Goal: Transaction & Acquisition: Book appointment/travel/reservation

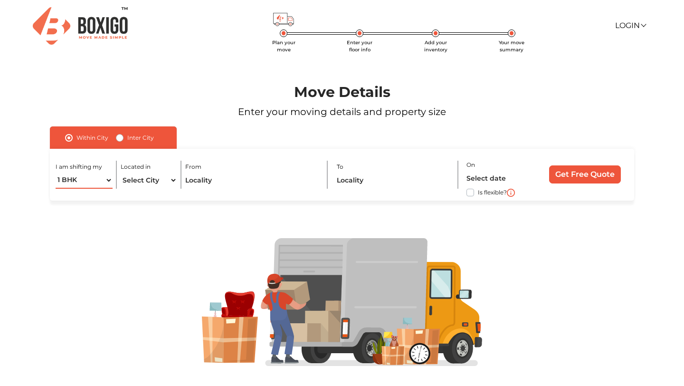
click at [110, 180] on select "1 BHK 2 BHK 3 BHK 3 + BHK FEW ITEMS" at bounding box center [84, 180] width 57 height 17
select select "2 BHK"
click at [56, 172] on select "1 BHK 2 BHK 3 BHK 3 + BHK FEW ITEMS" at bounding box center [84, 180] width 57 height 17
click at [171, 180] on select "Select City [GEOGRAPHIC_DATA] [GEOGRAPHIC_DATA] [GEOGRAPHIC_DATA] [GEOGRAPHIC_D…" at bounding box center [149, 180] width 57 height 17
select select "[GEOGRAPHIC_DATA]"
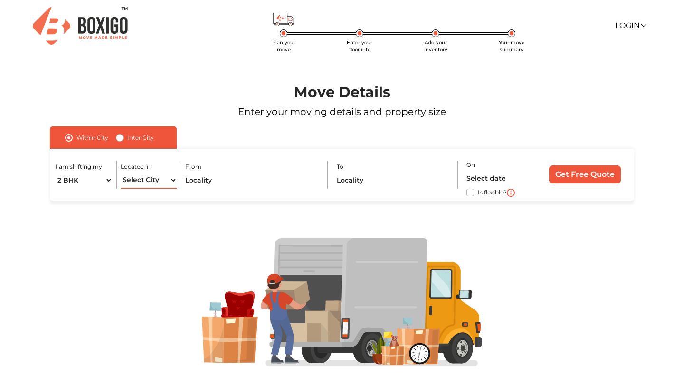
click at [121, 172] on select "Select City [GEOGRAPHIC_DATA] [GEOGRAPHIC_DATA] [GEOGRAPHIC_DATA] [GEOGRAPHIC_D…" at bounding box center [149, 180] width 57 height 17
click at [258, 182] on input "text" at bounding box center [252, 180] width 134 height 17
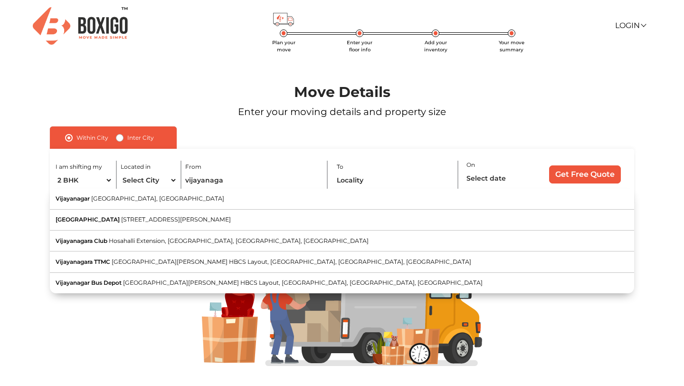
click at [73, 200] on span "Vijayanagar" at bounding box center [73, 198] width 34 height 7
type input "[GEOGRAPHIC_DATA], [GEOGRAPHIC_DATA], [GEOGRAPHIC_DATA]"
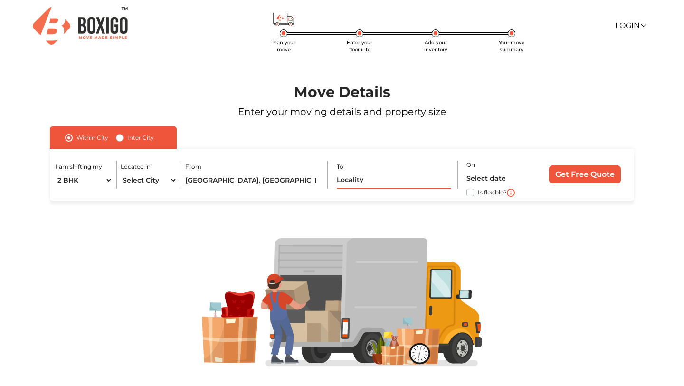
click at [375, 181] on input "text" at bounding box center [394, 180] width 115 height 17
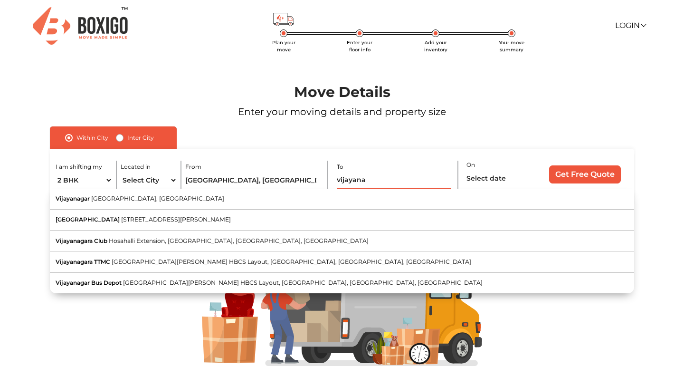
drag, startPoint x: 368, startPoint y: 180, endPoint x: 337, endPoint y: 182, distance: 31.4
click at [337, 182] on input "vijayana" at bounding box center [394, 180] width 115 height 17
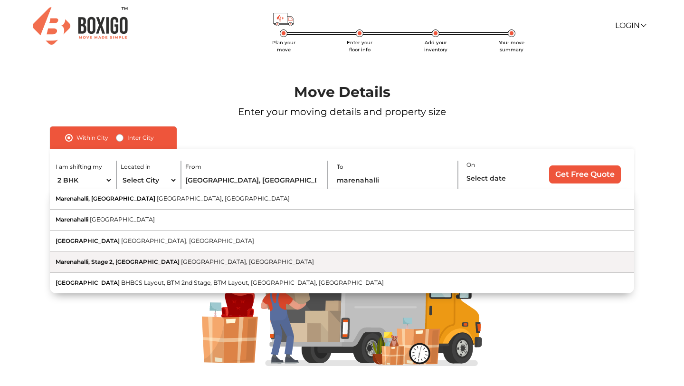
click at [123, 265] on span "Marenahalli, Stage 2, [GEOGRAPHIC_DATA]" at bounding box center [118, 261] width 124 height 7
type input "Marenahalli, Stage 2, [GEOGRAPHIC_DATA], [GEOGRAPHIC_DATA], [GEOGRAPHIC_DATA]"
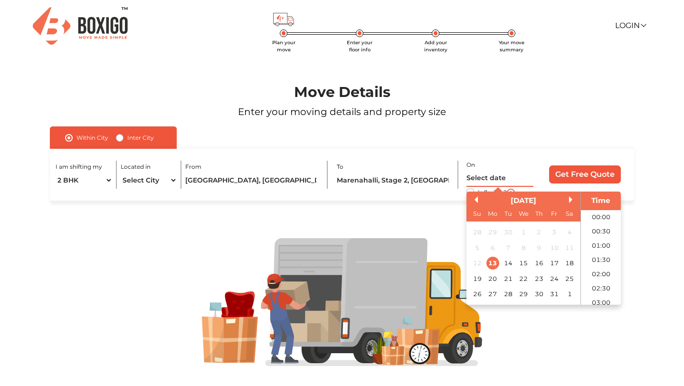
click at [481, 179] on input "text" at bounding box center [500, 178] width 67 height 17
click at [553, 279] on div "24" at bounding box center [554, 278] width 13 height 13
click at [599, 251] on li "07:00" at bounding box center [601, 252] width 40 height 14
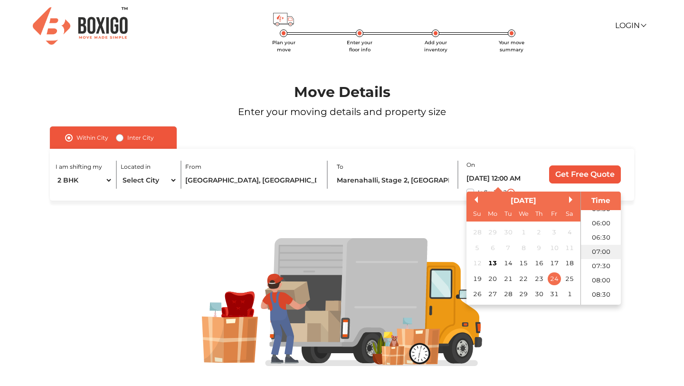
type input "[DATE] 7:00 AM"
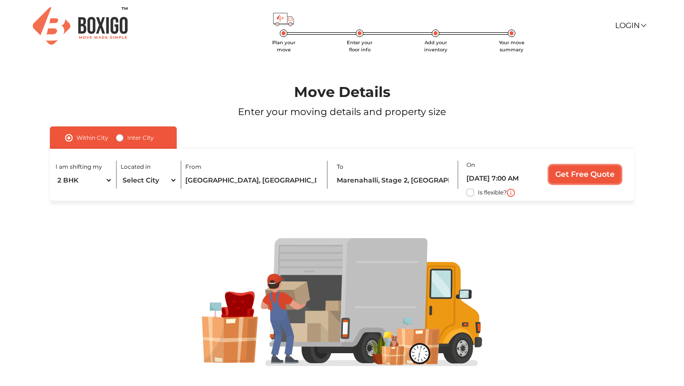
click at [566, 176] on input "Get Free Quote" at bounding box center [585, 174] width 72 height 18
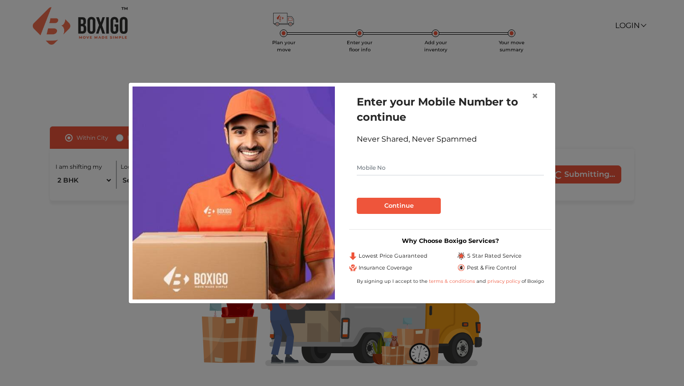
click at [374, 166] on input "text" at bounding box center [450, 167] width 187 height 15
type input "9901545454"
click at [420, 208] on button "Continue" at bounding box center [399, 206] width 84 height 16
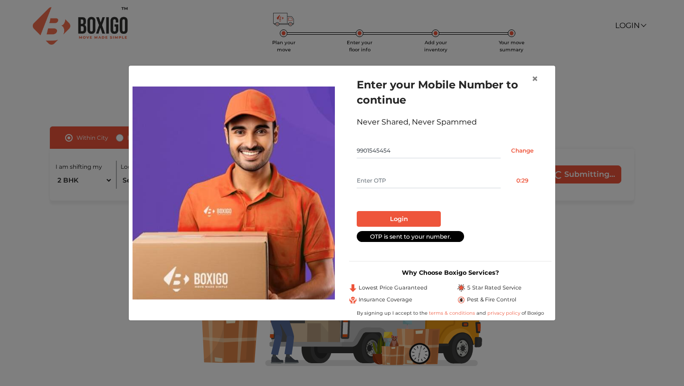
click at [384, 181] on input "text" at bounding box center [429, 180] width 144 height 15
type input "5777"
click at [405, 220] on button "Login" at bounding box center [399, 219] width 84 height 16
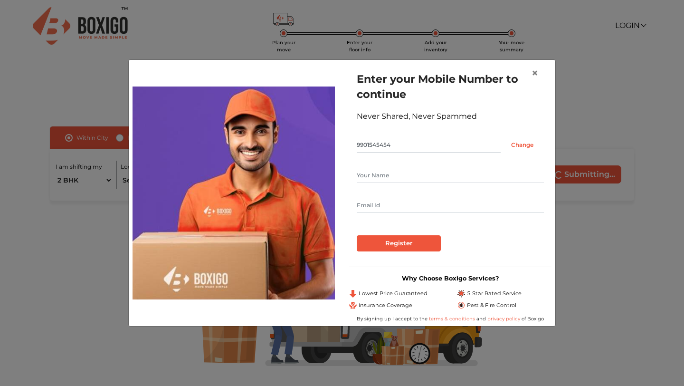
click at [372, 174] on input "text" at bounding box center [450, 175] width 187 height 15
type input "Abhishek"
type input "[EMAIL_ADDRESS][PERSON_NAME][DOMAIN_NAME]"
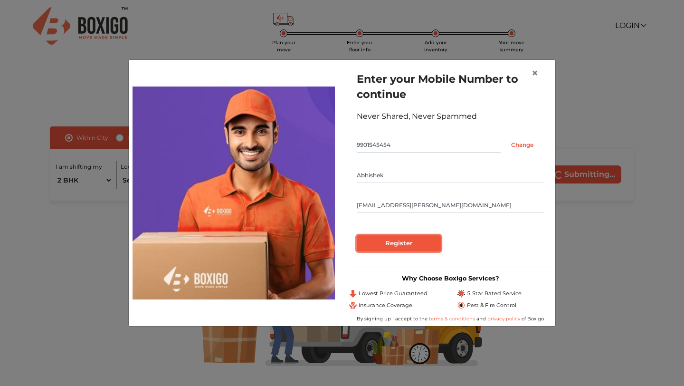
click at [408, 243] on input "Register" at bounding box center [399, 243] width 84 height 16
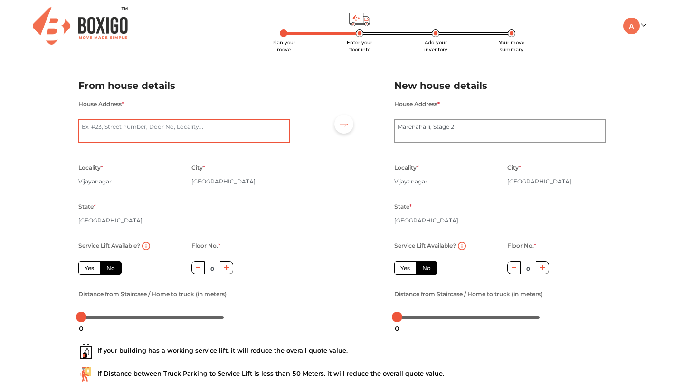
click at [95, 127] on textarea "House Address *" at bounding box center [183, 131] width 211 height 24
click at [156, 126] on textarea "917, 2nd cross, MC layout" at bounding box center [183, 131] width 211 height 24
type textarea "917, 2nd cross, MC layout, vijayanagar"
drag, startPoint x: 464, startPoint y: 127, endPoint x: 429, endPoint y: 125, distance: 35.2
click at [429, 125] on textarea "Marenahalli, Stage 2" at bounding box center [499, 131] width 211 height 24
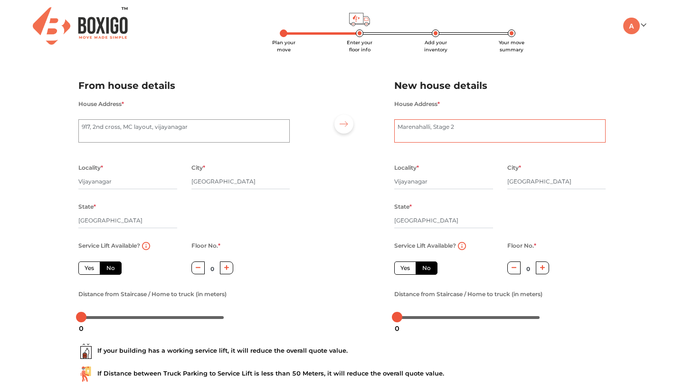
click at [400, 128] on textarea "Marenahalli, Stage 2" at bounding box center [499, 131] width 211 height 24
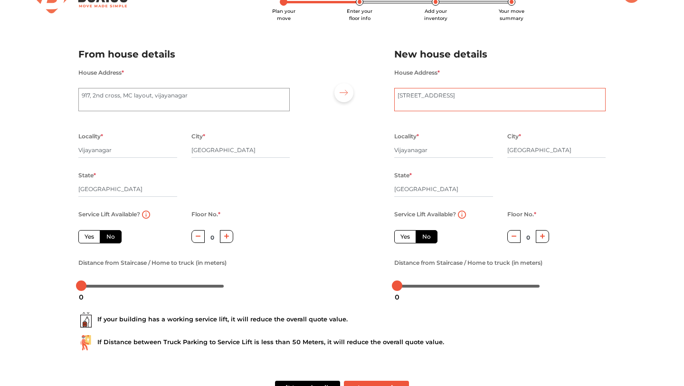
scroll to position [65, 0]
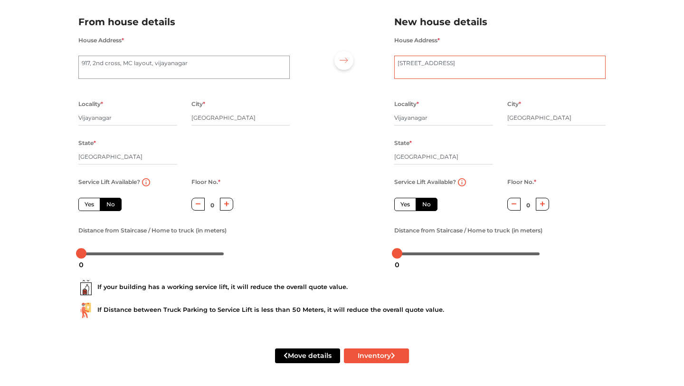
type textarea "[STREET_ADDRESS]"
click at [87, 202] on label "Yes" at bounding box center [89, 204] width 22 height 13
click at [87, 202] on input "Yes" at bounding box center [88, 203] width 6 height 6
radio input "true"
click at [426, 202] on label "No" at bounding box center [427, 204] width 22 height 13
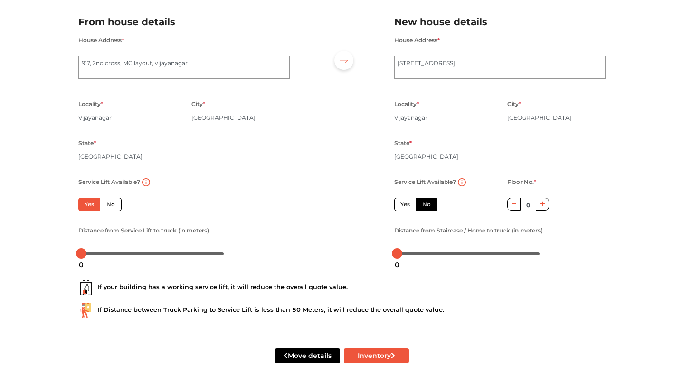
click at [426, 202] on input "No" at bounding box center [425, 203] width 6 height 6
click at [544, 203] on icon "button" at bounding box center [542, 204] width 5 height 6
type input "2"
drag, startPoint x: 82, startPoint y: 256, endPoint x: 103, endPoint y: 255, distance: 21.0
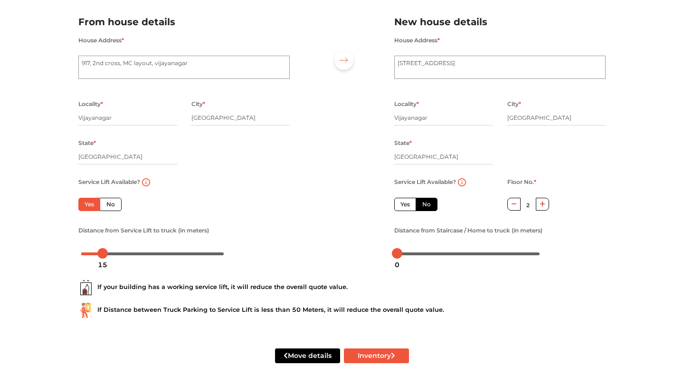
click at [103, 257] on div "15" at bounding box center [102, 265] width 17 height 16
drag, startPoint x: 396, startPoint y: 254, endPoint x: 411, endPoint y: 254, distance: 14.7
click at [411, 254] on div at bounding box center [411, 253] width 10 height 10
click at [374, 356] on button "Inventory" at bounding box center [376, 355] width 65 height 15
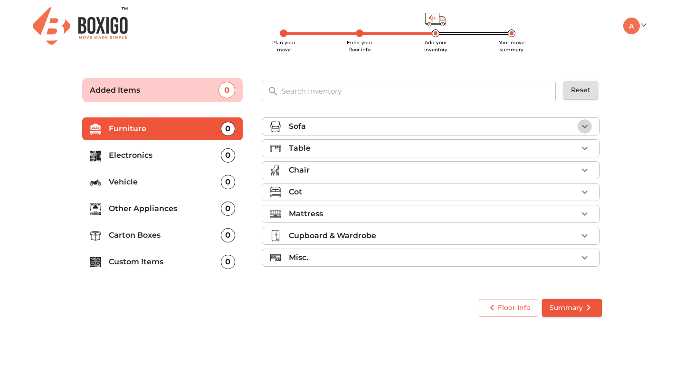
click at [584, 127] on icon "button" at bounding box center [585, 126] width 6 height 3
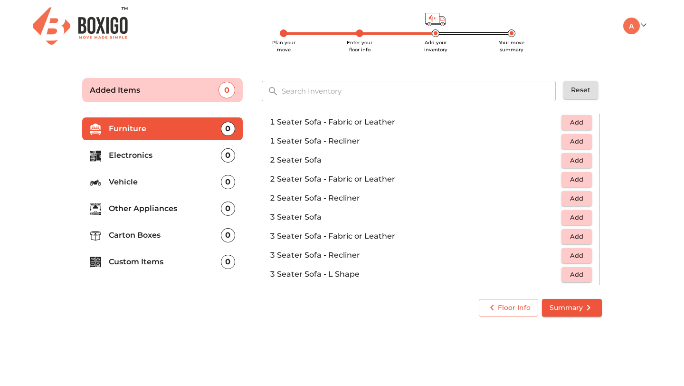
scroll to position [49, 0]
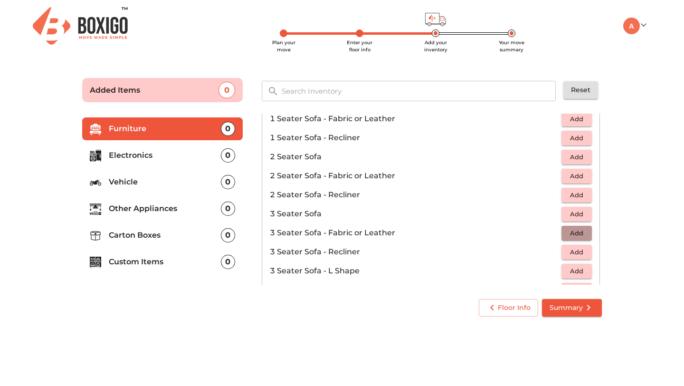
click at [573, 231] on span "Add" at bounding box center [576, 233] width 21 height 11
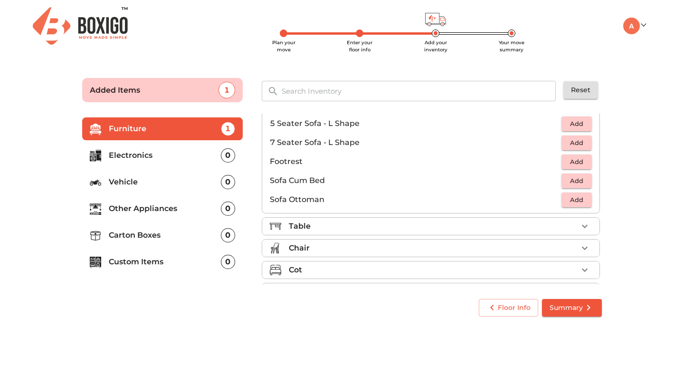
scroll to position [212, 0]
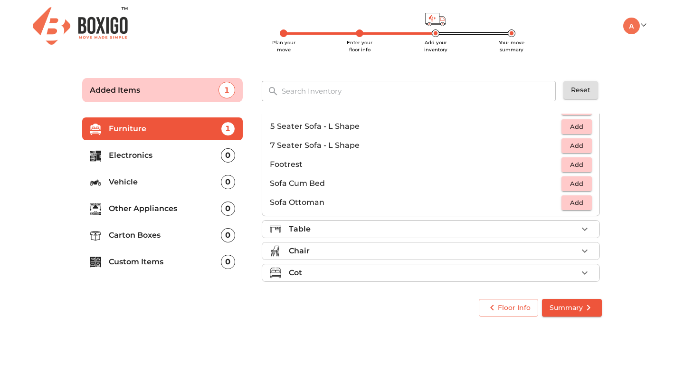
click at [320, 230] on div "Table" at bounding box center [433, 228] width 289 height 11
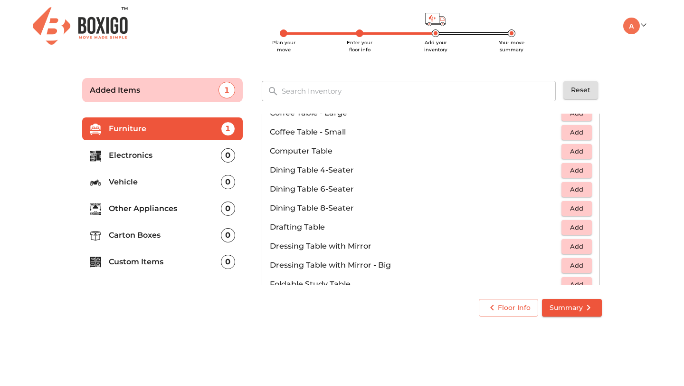
scroll to position [148, 0]
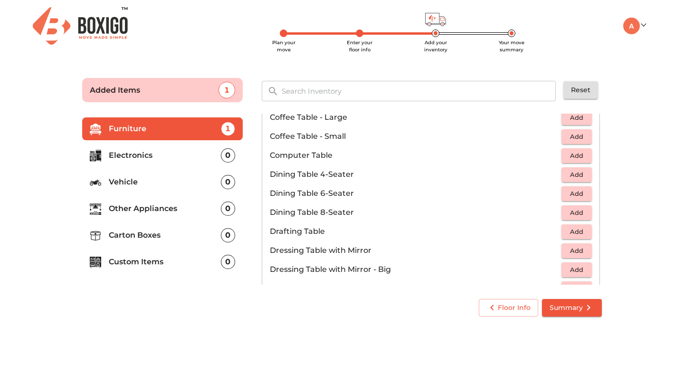
click at [571, 176] on span "Add" at bounding box center [576, 174] width 21 height 11
click at [583, 159] on span "Add" at bounding box center [576, 155] width 21 height 11
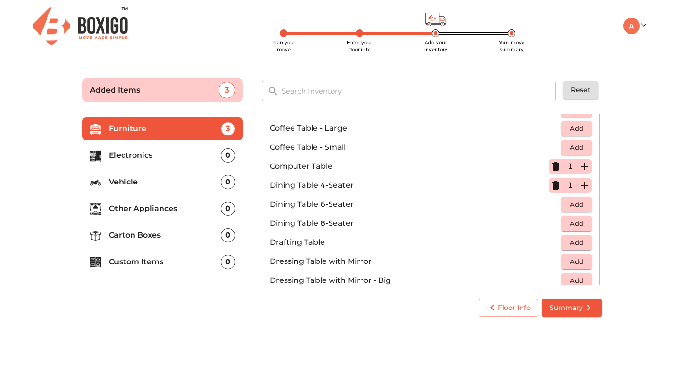
click at [574, 144] on span "Add" at bounding box center [576, 147] width 21 height 11
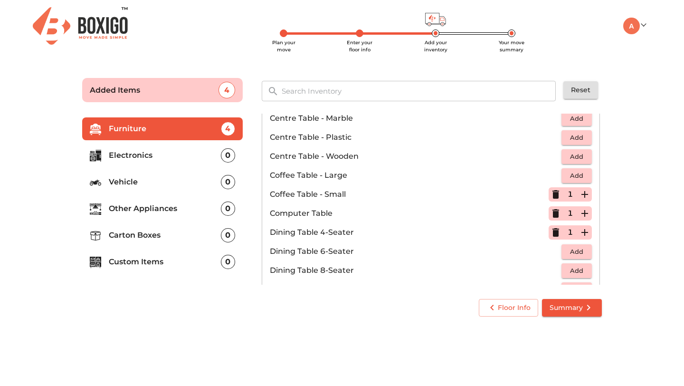
scroll to position [91, 0]
click at [554, 211] on icon "button" at bounding box center [556, 212] width 7 height 9
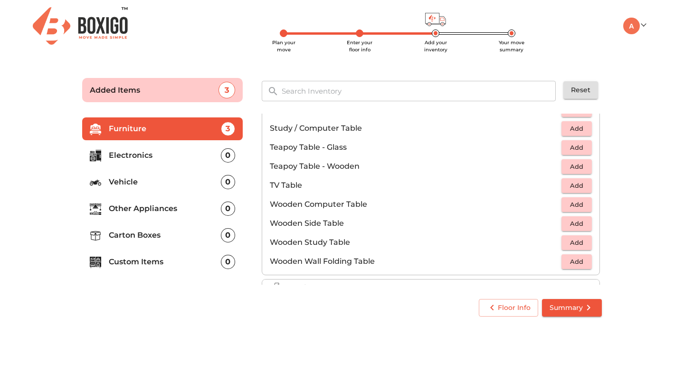
scroll to position [559, 0]
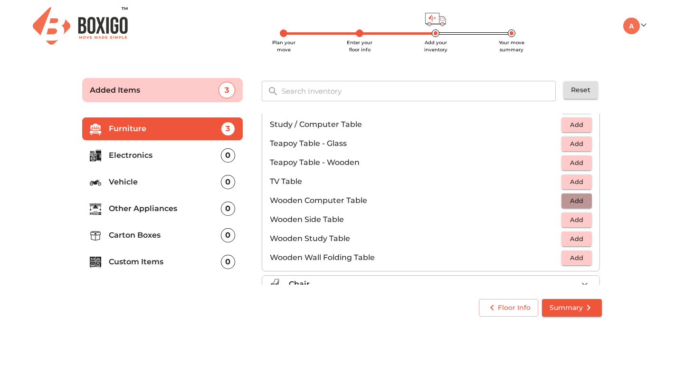
click at [567, 201] on span "Add" at bounding box center [576, 200] width 21 height 11
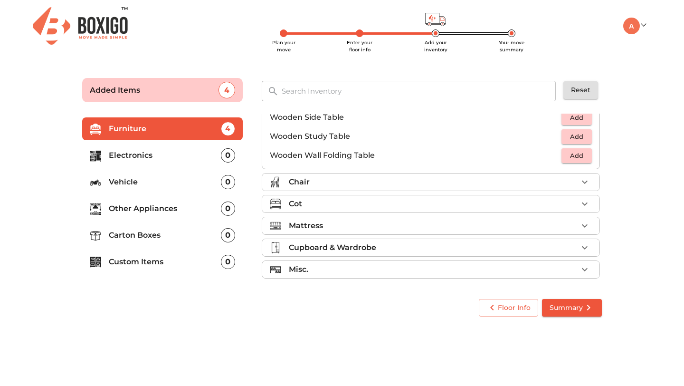
scroll to position [663, 0]
click at [328, 181] on div "Chair" at bounding box center [433, 180] width 289 height 11
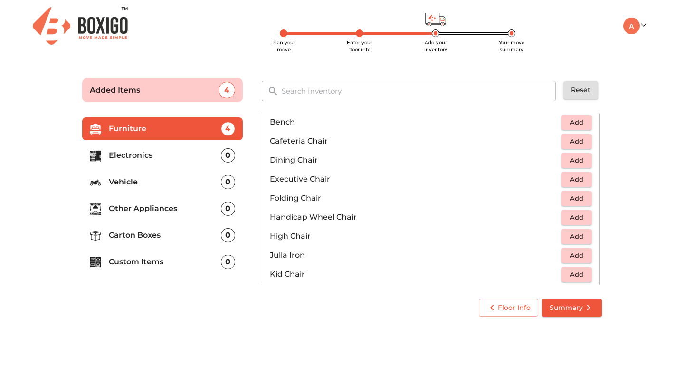
scroll to position [152, 0]
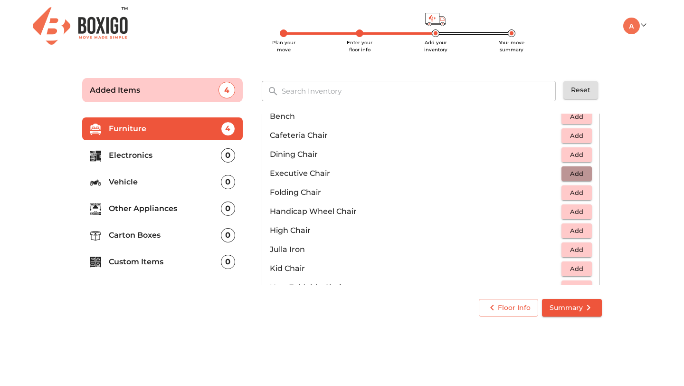
click at [586, 174] on span "Add" at bounding box center [576, 173] width 21 height 11
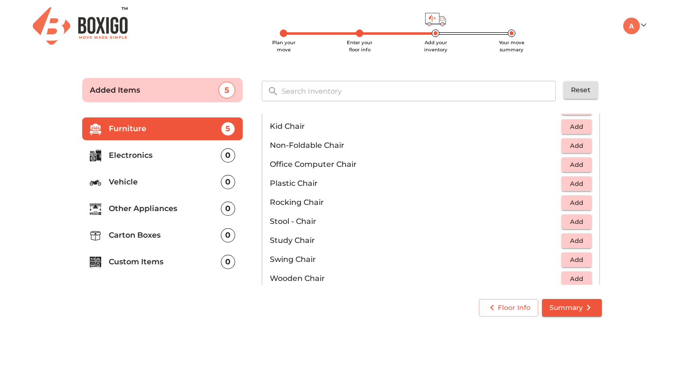
scroll to position [294, 0]
click at [574, 167] on span "Add" at bounding box center [576, 165] width 21 height 11
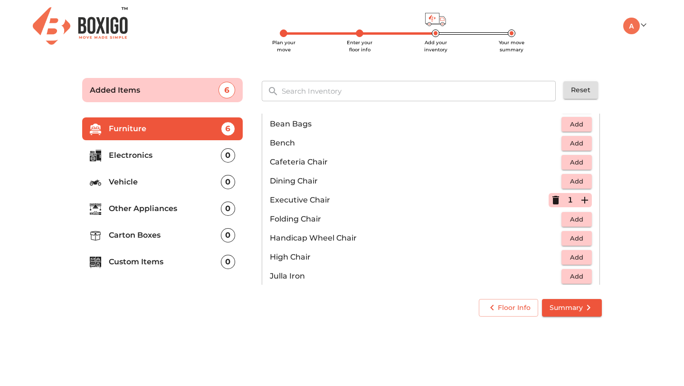
scroll to position [124, 0]
click at [555, 200] on icon "button" at bounding box center [556, 201] width 7 height 9
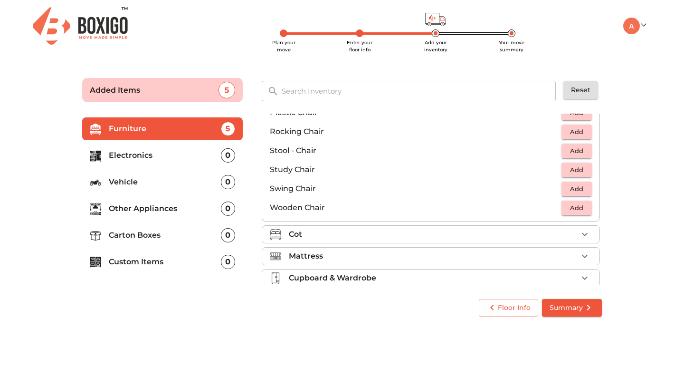
scroll to position [366, 0]
click at [573, 151] on span "Add" at bounding box center [576, 149] width 21 height 11
click at [584, 150] on icon "button" at bounding box center [584, 149] width 11 height 11
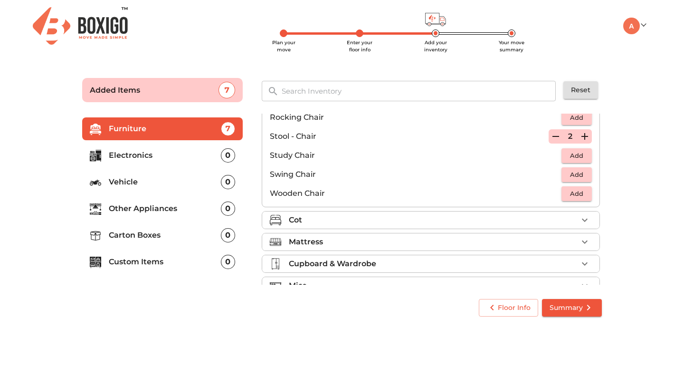
scroll to position [397, 0]
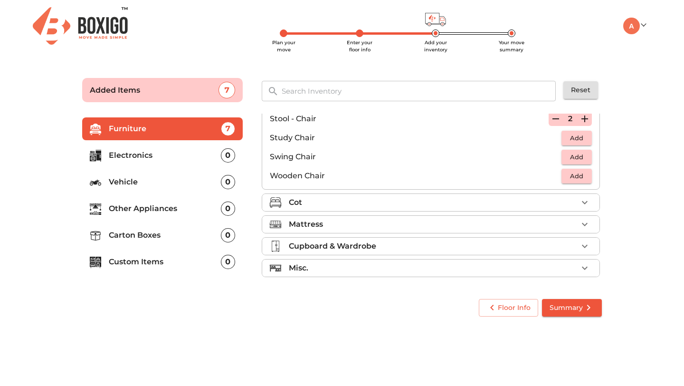
click at [373, 206] on div "Cot" at bounding box center [433, 202] width 289 height 11
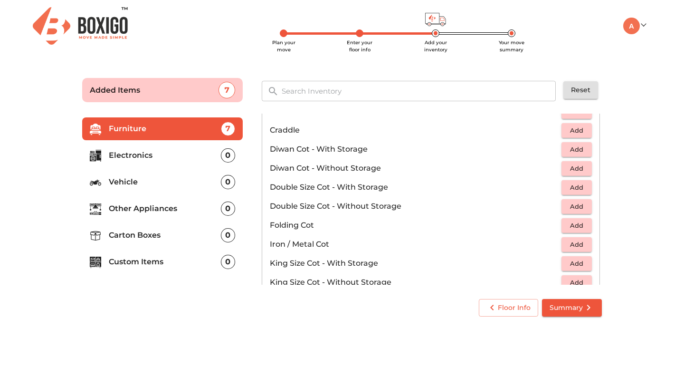
scroll to position [125, 0]
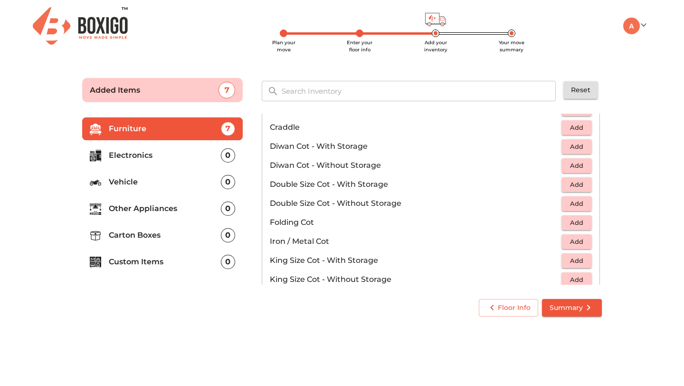
click at [574, 186] on span "Add" at bounding box center [576, 184] width 21 height 11
click at [585, 183] on icon "button" at bounding box center [584, 184] width 11 height 11
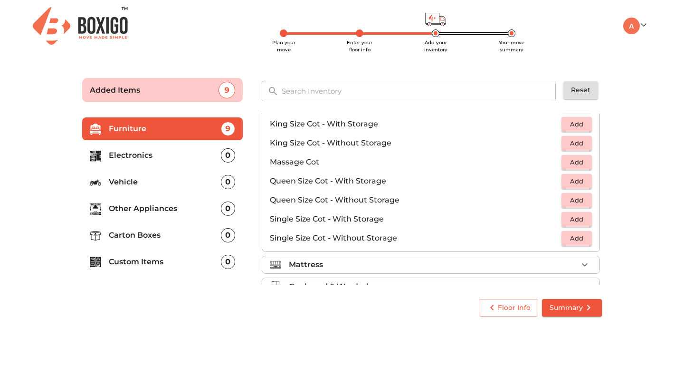
scroll to position [255, 0]
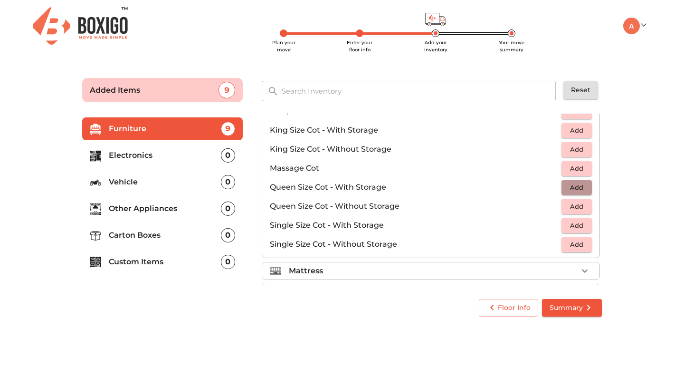
click at [584, 188] on span "Add" at bounding box center [576, 187] width 21 height 11
click at [587, 185] on icon "button" at bounding box center [584, 187] width 11 height 11
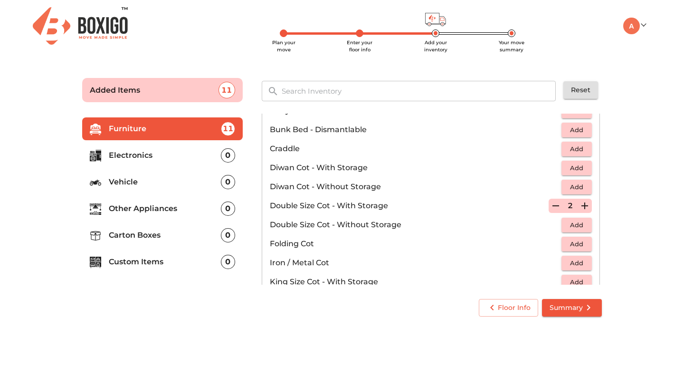
scroll to position [99, 0]
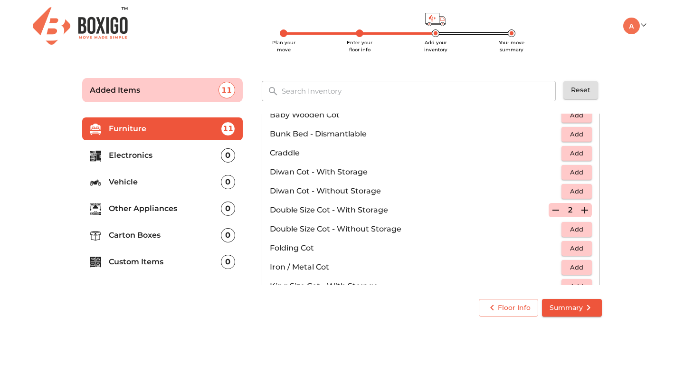
click at [555, 208] on icon "button" at bounding box center [555, 209] width 11 height 11
click at [555, 208] on icon "button" at bounding box center [556, 210] width 7 height 9
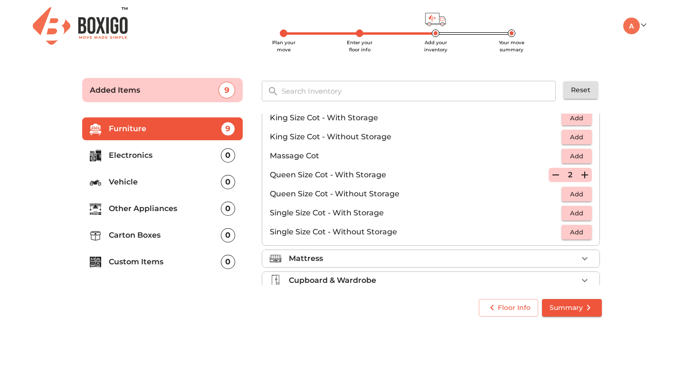
scroll to position [302, 0]
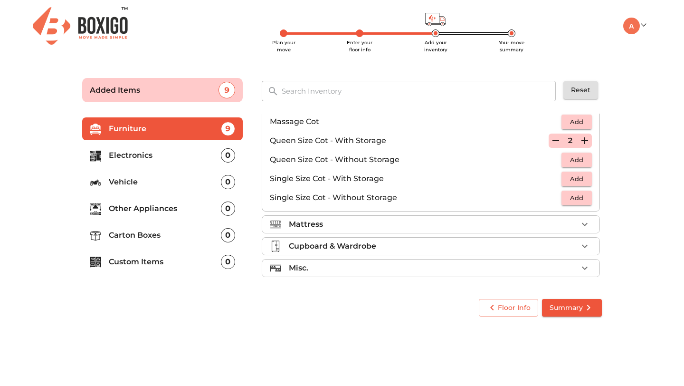
click at [414, 225] on div "Mattress" at bounding box center [433, 224] width 289 height 11
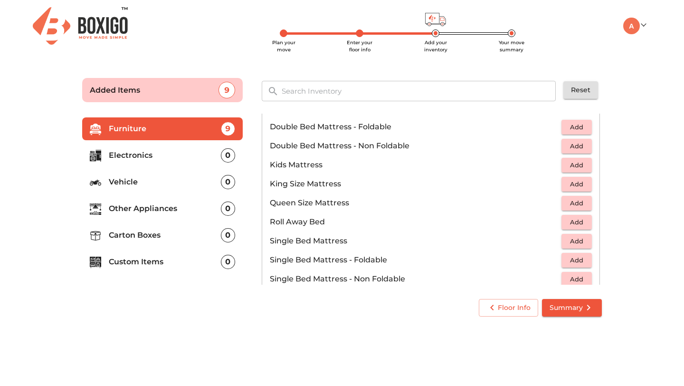
scroll to position [108, 0]
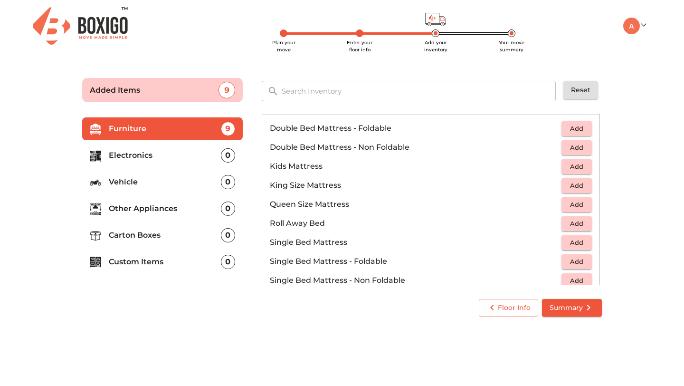
click at [574, 205] on span "Add" at bounding box center [576, 204] width 21 height 11
click at [588, 204] on icon "button" at bounding box center [585, 204] width 7 height 7
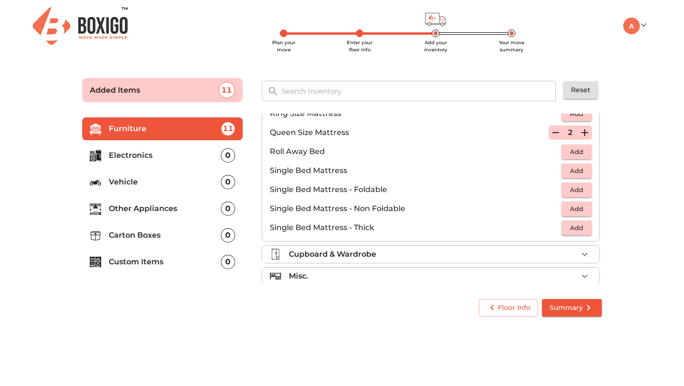
scroll to position [188, 0]
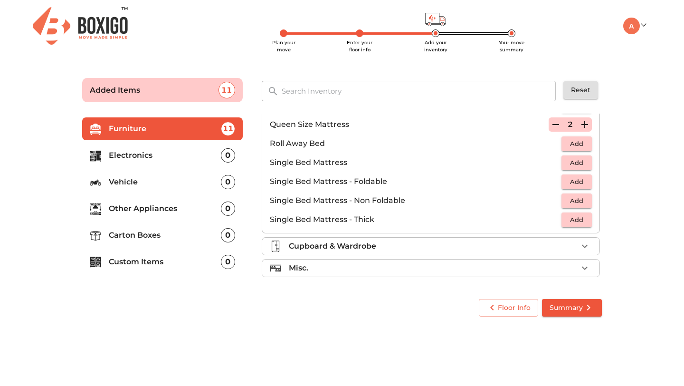
click at [361, 245] on p "Cupboard & Wardrobe" at bounding box center [332, 245] width 87 height 11
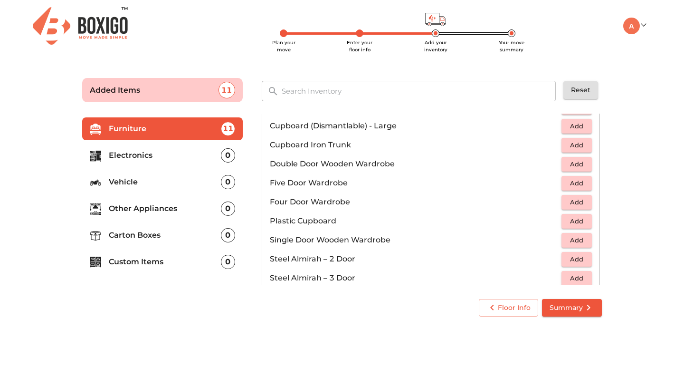
scroll to position [181, 0]
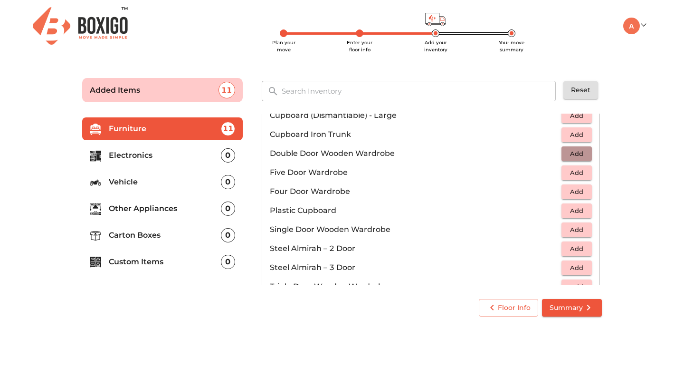
click at [577, 151] on span "Add" at bounding box center [576, 153] width 21 height 11
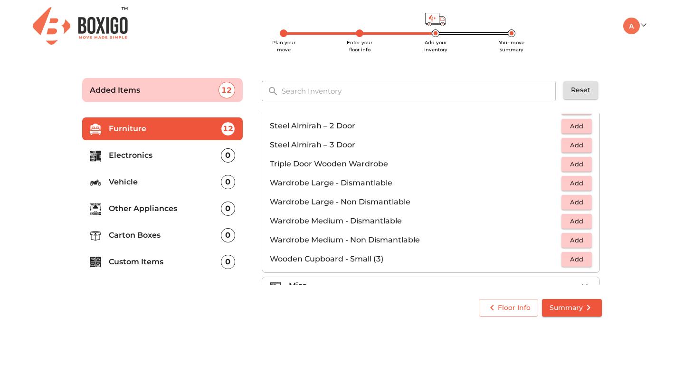
scroll to position [321, 0]
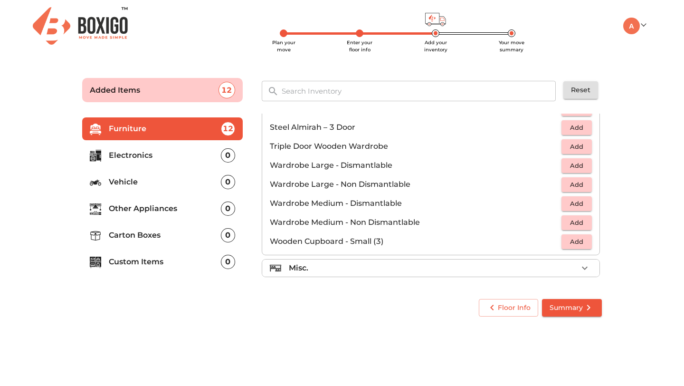
click at [389, 266] on div "Misc." at bounding box center [433, 267] width 289 height 11
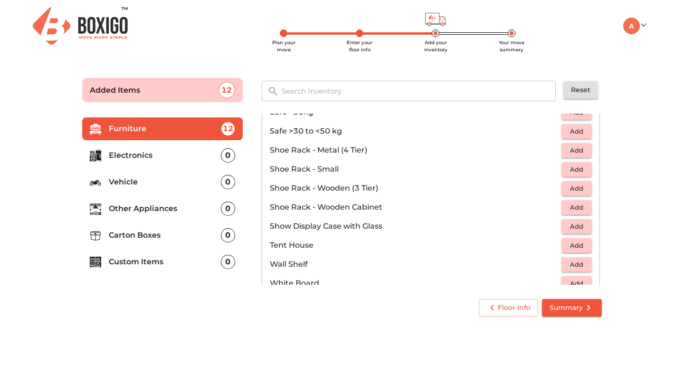
scroll to position [511, 0]
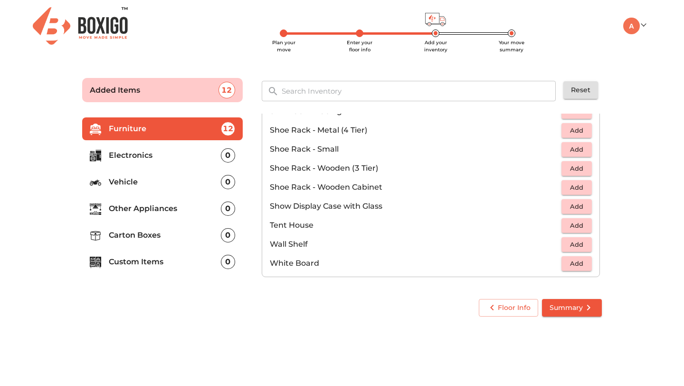
click at [341, 318] on div "Floor Info Summary" at bounding box center [341, 307] width 527 height 25
click at [383, 328] on body "Plan your move Enter your floor info Add your inventory Your move summary My Mo…" at bounding box center [342, 193] width 684 height 386
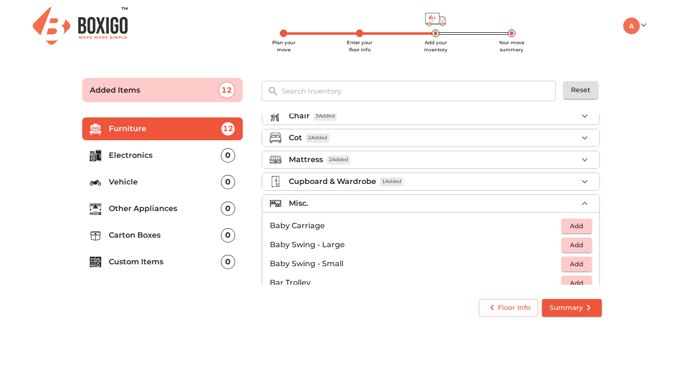
scroll to position [58, 0]
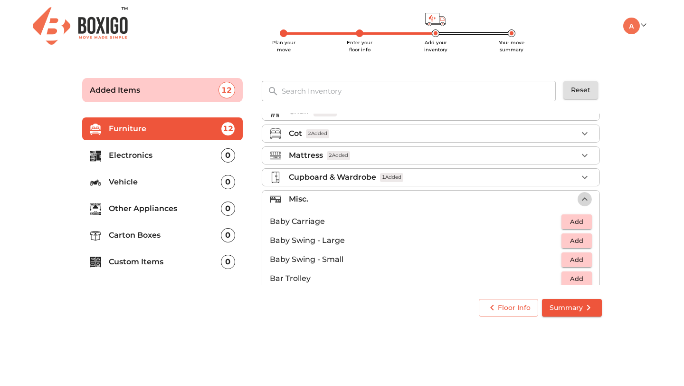
click at [587, 198] on icon "button" at bounding box center [584, 198] width 11 height 11
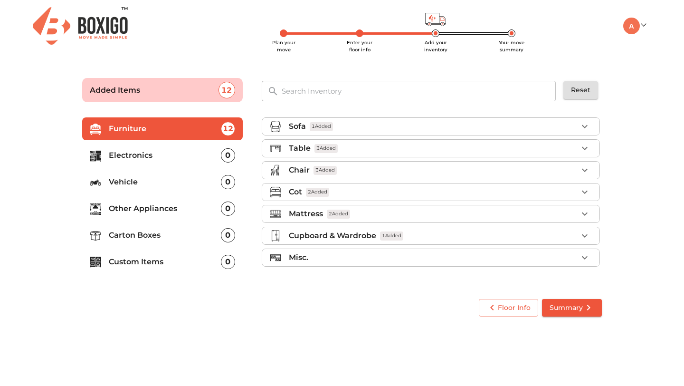
scroll to position [0, 0]
click at [145, 154] on p "Electronics" at bounding box center [165, 155] width 112 height 11
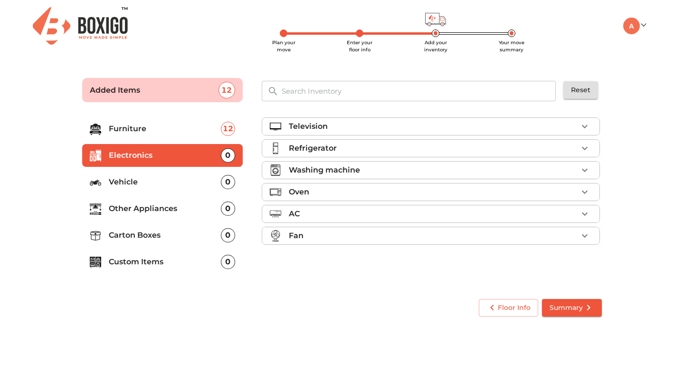
click at [424, 126] on div "Television" at bounding box center [433, 126] width 289 height 11
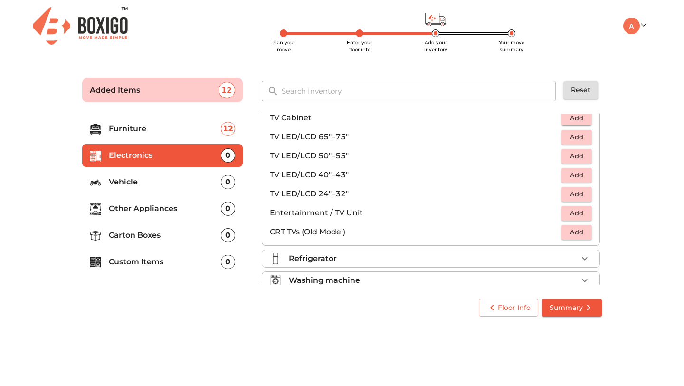
scroll to position [35, 0]
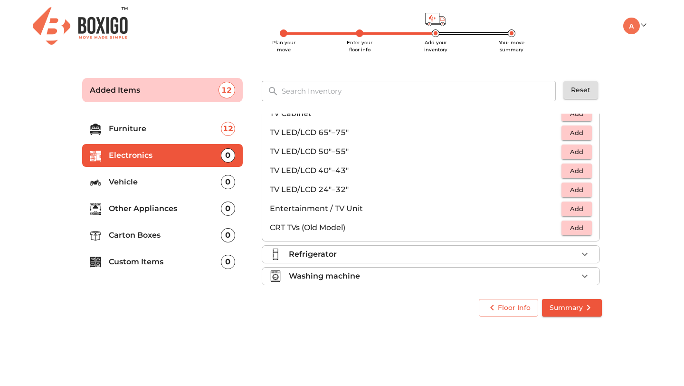
click at [317, 191] on p "TV LED/LCD 24"–32"" at bounding box center [416, 189] width 292 height 11
click at [568, 187] on span "Add" at bounding box center [576, 189] width 21 height 11
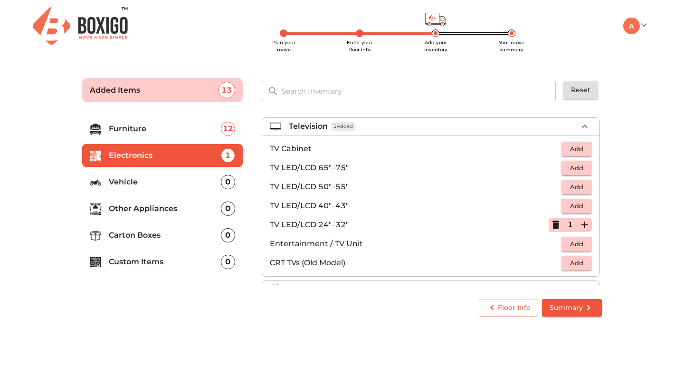
scroll to position [1, 0]
click at [415, 128] on div "Television 1 Added" at bounding box center [433, 125] width 289 height 11
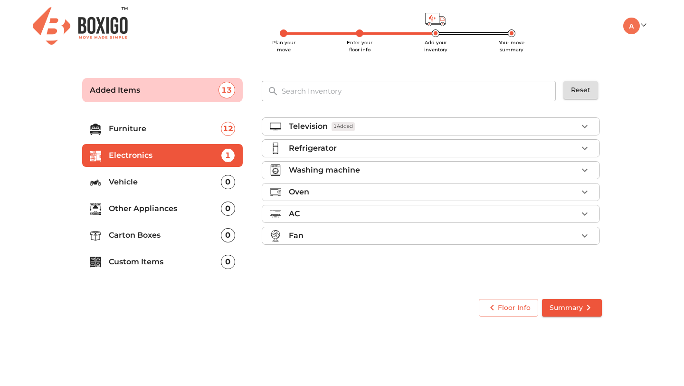
scroll to position [0, 0]
click at [324, 147] on p "Refrigerator" at bounding box center [313, 148] width 48 height 11
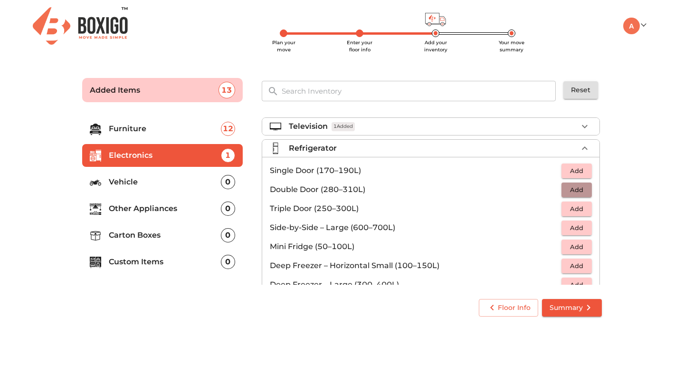
click at [575, 188] on span "Add" at bounding box center [576, 189] width 21 height 11
click at [585, 148] on icon "button" at bounding box center [585, 147] width 6 height 3
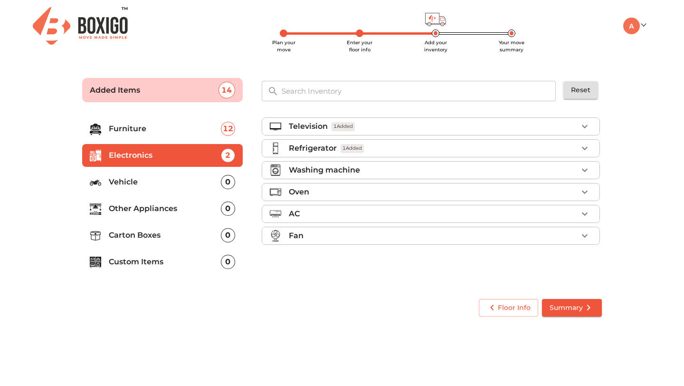
click at [585, 172] on icon "button" at bounding box center [585, 170] width 6 height 3
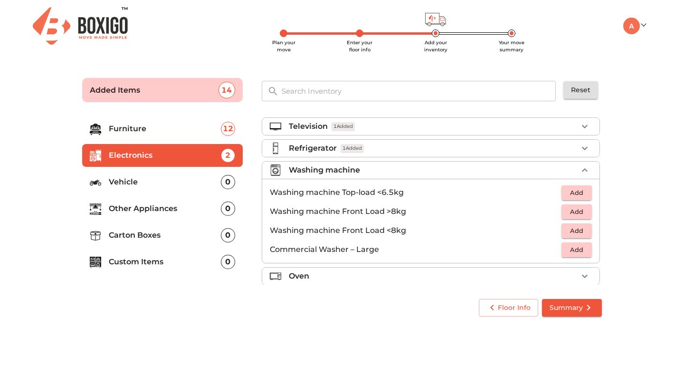
click at [570, 192] on span "Add" at bounding box center [576, 192] width 21 height 11
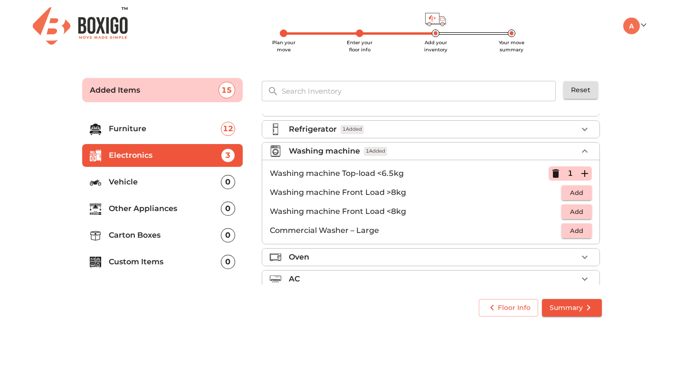
scroll to position [20, 0]
click at [585, 149] on icon "button" at bounding box center [585, 149] width 6 height 3
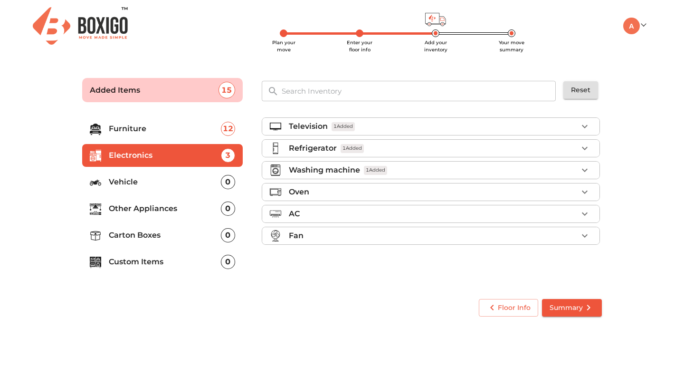
scroll to position [0, 0]
click at [587, 193] on icon "button" at bounding box center [584, 191] width 11 height 11
click at [330, 233] on p "Microwave Oven" at bounding box center [416, 233] width 292 height 11
click at [574, 230] on span "Add" at bounding box center [576, 233] width 21 height 11
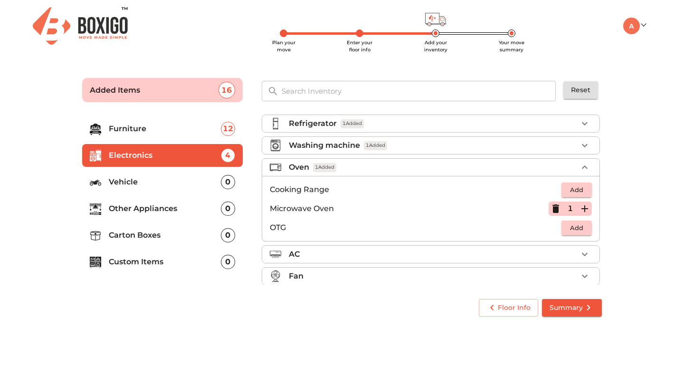
scroll to position [33, 0]
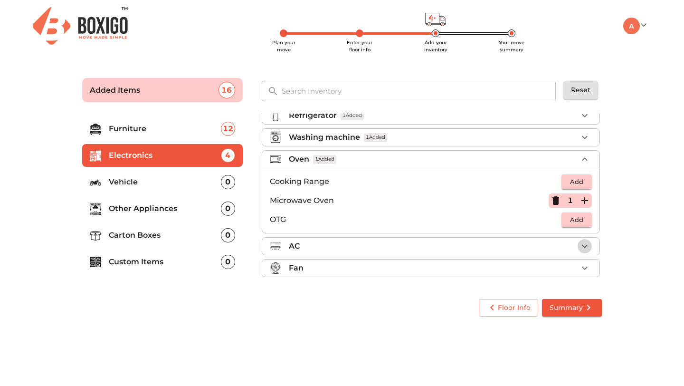
click at [584, 247] on icon "button" at bounding box center [585, 246] width 6 height 3
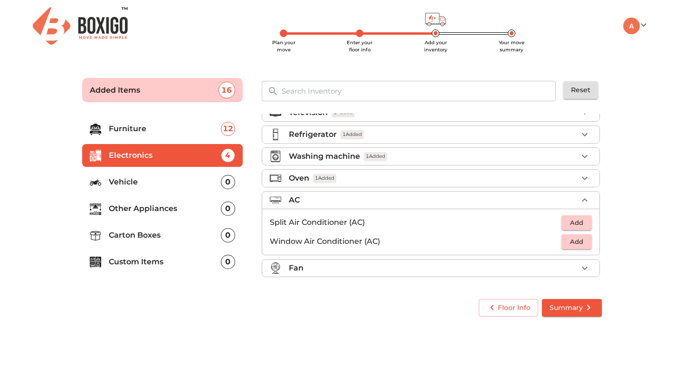
scroll to position [14, 0]
click at [584, 269] on icon "button" at bounding box center [584, 267] width 11 height 11
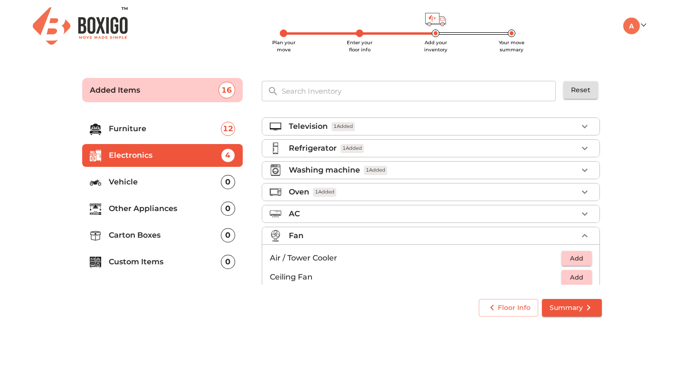
scroll to position [1, 0]
click at [585, 234] on icon "button" at bounding box center [585, 234] width 6 height 3
click at [108, 182] on div at bounding box center [99, 182] width 19 height 12
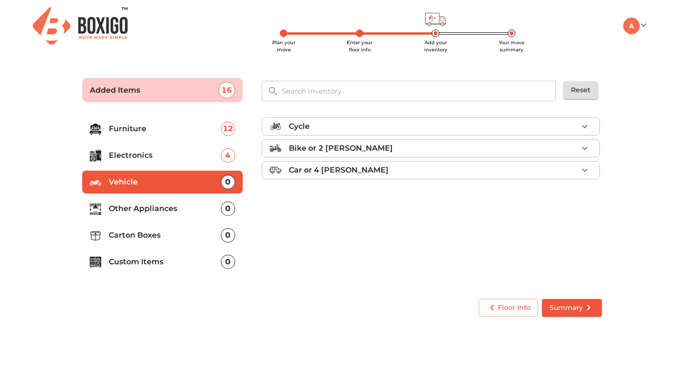
click at [327, 120] on li "Cycle" at bounding box center [430, 126] width 337 height 17
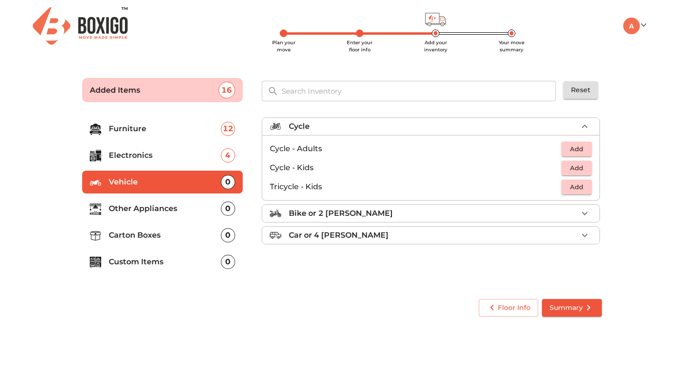
click at [574, 167] on span "Add" at bounding box center [576, 168] width 21 height 11
click at [314, 353] on body "Plan your move Enter your floor info Add your inventory Your move summary My Mo…" at bounding box center [342, 193] width 684 height 386
click at [582, 128] on icon "button" at bounding box center [584, 126] width 11 height 11
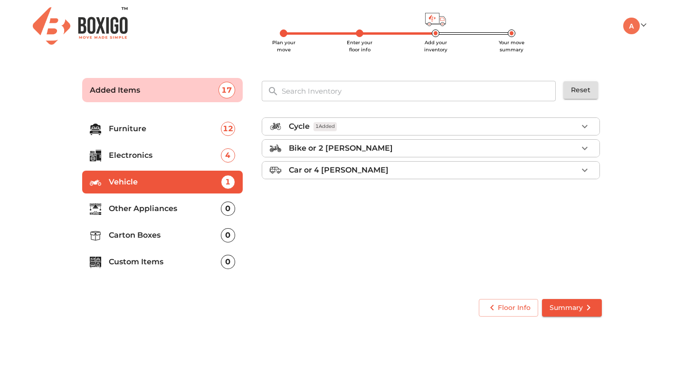
click at [149, 210] on p "Other Appliances" at bounding box center [165, 208] width 112 height 11
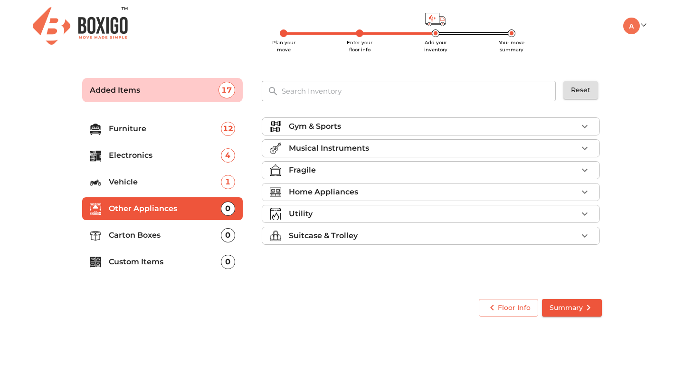
click at [355, 169] on div "Fragile" at bounding box center [433, 169] width 289 height 11
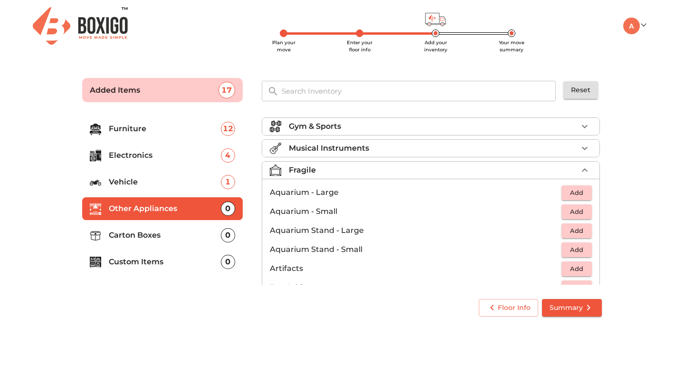
click at [355, 169] on div "Fragile" at bounding box center [433, 169] width 289 height 11
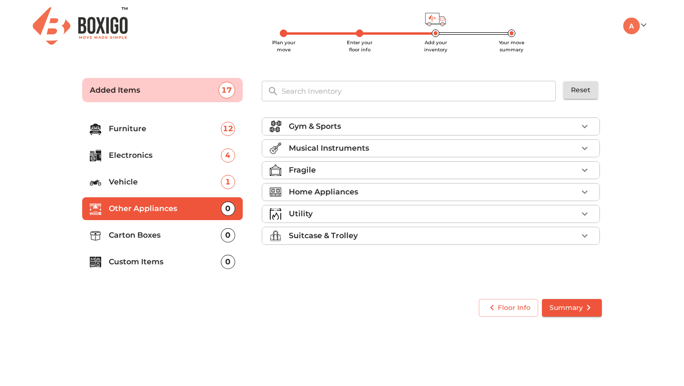
click at [368, 192] on div "Home Appliances" at bounding box center [433, 191] width 289 height 11
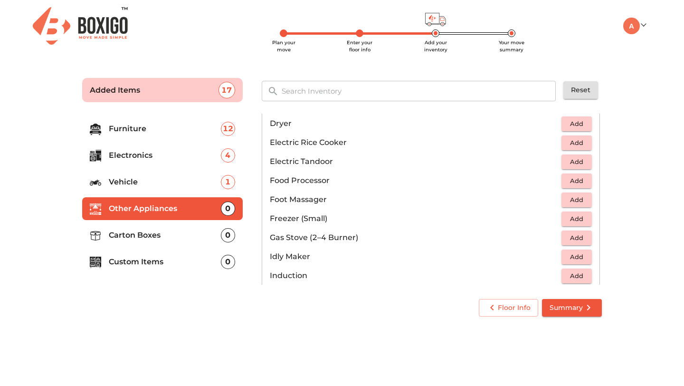
scroll to position [330, 0]
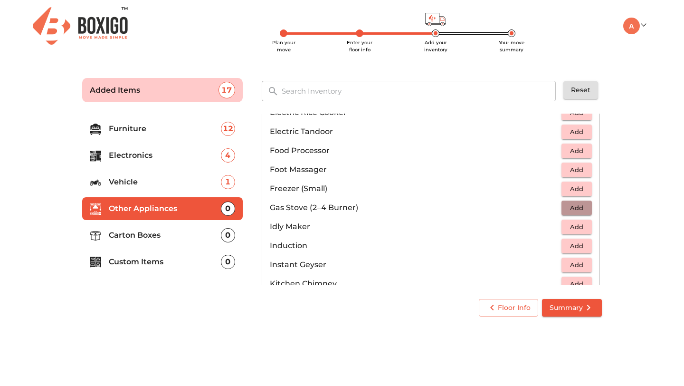
click at [568, 208] on span "Add" at bounding box center [576, 207] width 21 height 11
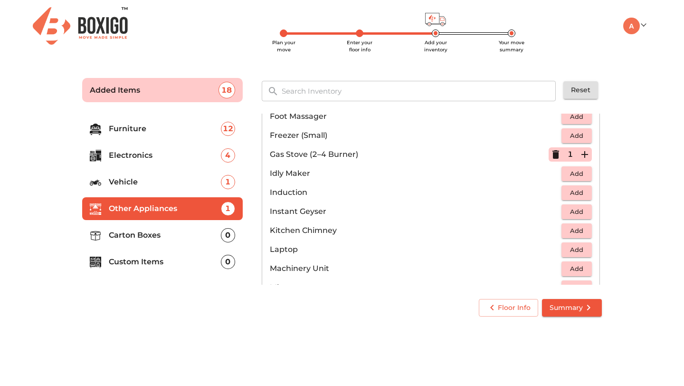
scroll to position [386, 0]
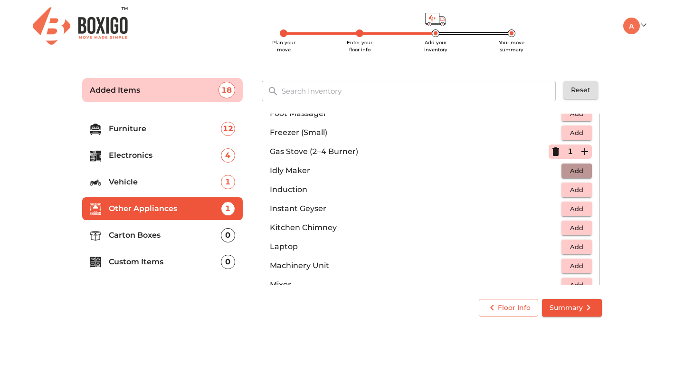
click at [576, 173] on span "Add" at bounding box center [576, 170] width 21 height 11
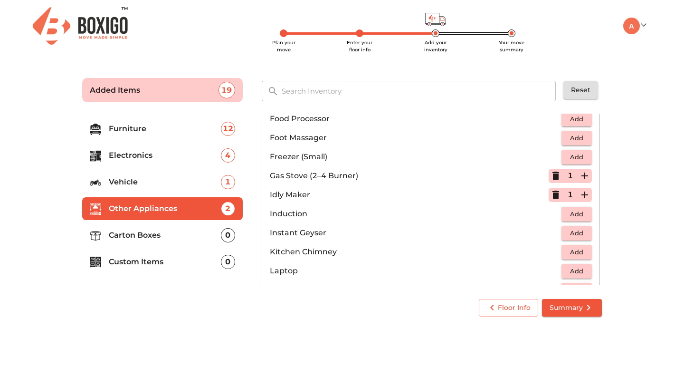
scroll to position [362, 0]
click at [556, 195] on icon "button" at bounding box center [556, 194] width 7 height 9
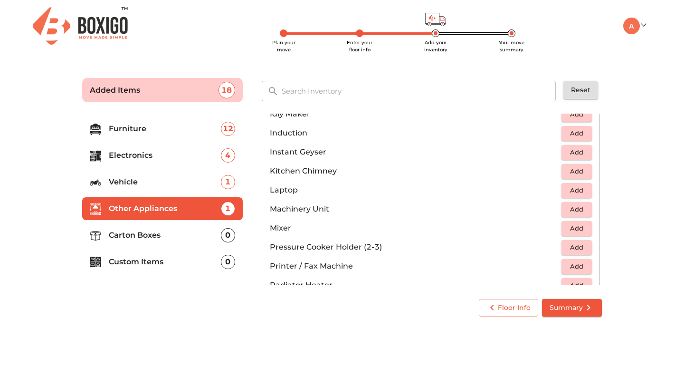
scroll to position [442, 0]
click at [567, 153] on span "Add" at bounding box center [576, 152] width 21 height 11
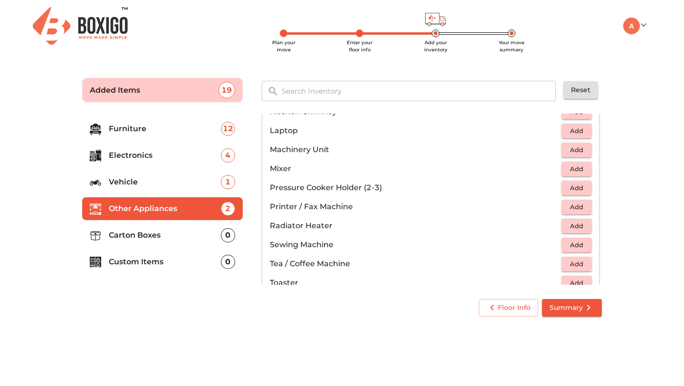
scroll to position [503, 0]
click at [584, 170] on span "Add" at bounding box center [576, 168] width 21 height 11
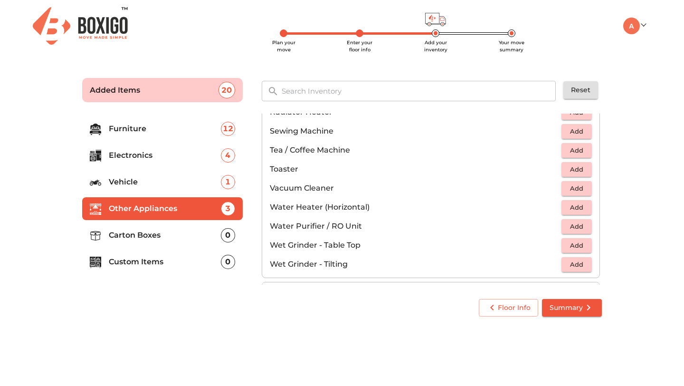
scroll to position [622, 0]
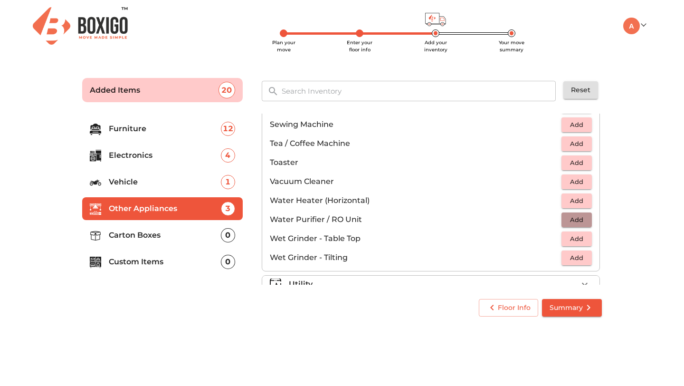
click at [570, 219] on span "Add" at bounding box center [576, 219] width 21 height 11
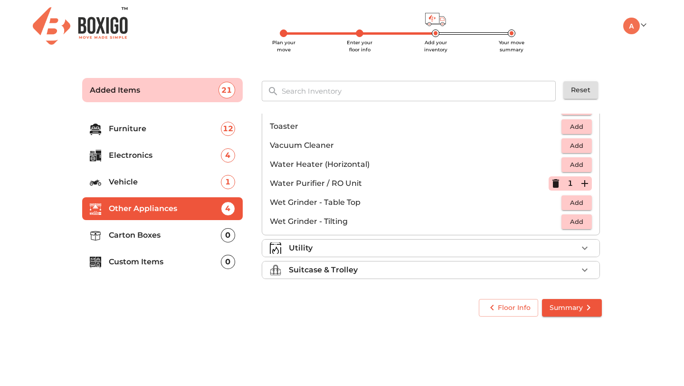
scroll to position [660, 0]
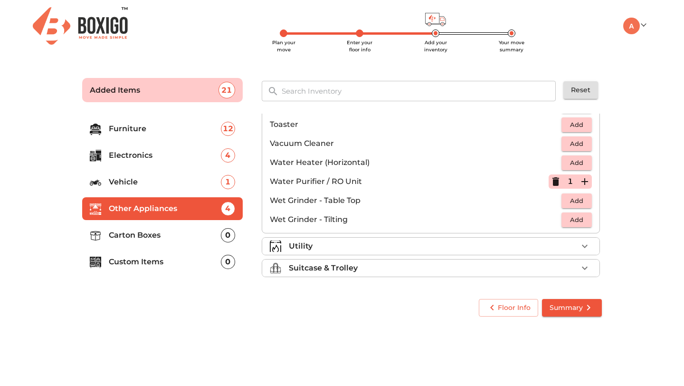
click at [325, 246] on div "Utility" at bounding box center [433, 245] width 289 height 11
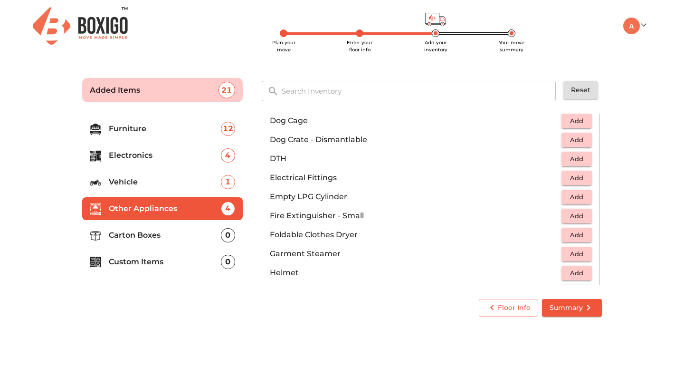
scroll to position [334, 0]
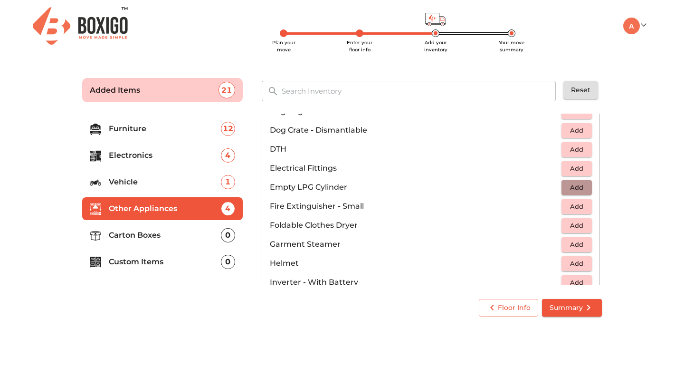
click at [578, 191] on span "Add" at bounding box center [576, 187] width 21 height 11
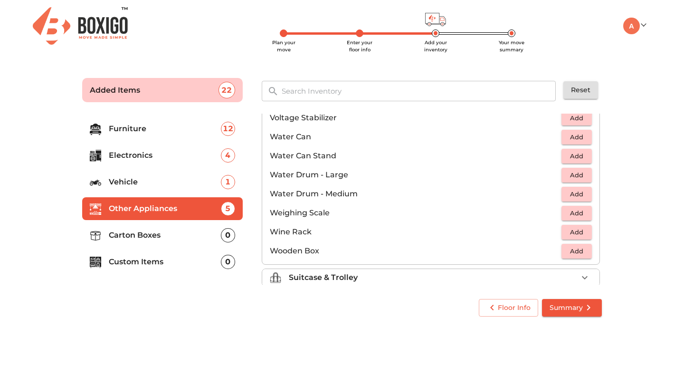
scroll to position [717, 0]
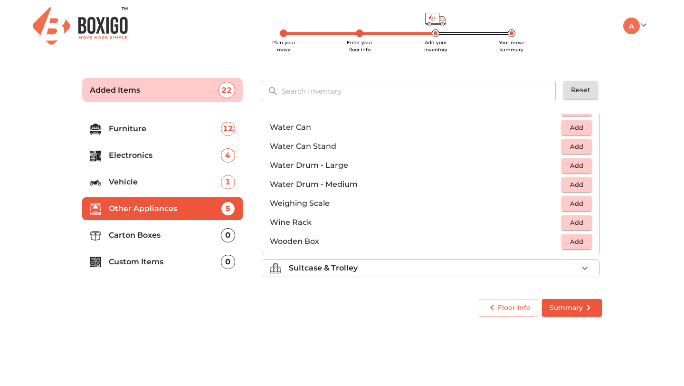
click at [348, 269] on p "Suitcase & Trolley" at bounding box center [323, 267] width 69 height 11
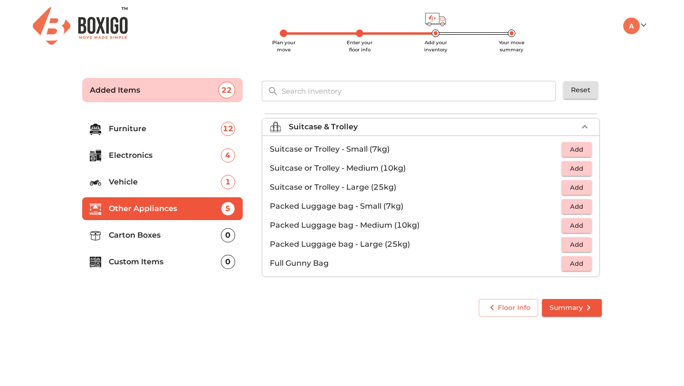
scroll to position [109, 0]
click at [585, 124] on icon "button" at bounding box center [584, 126] width 11 height 11
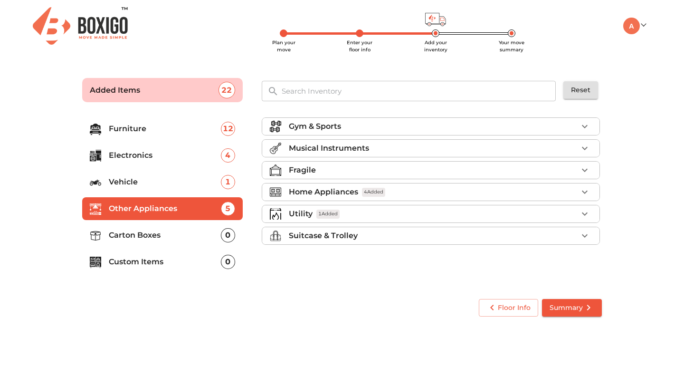
scroll to position [0, 0]
click at [142, 237] on p "Carton Boxes" at bounding box center [165, 235] width 112 height 11
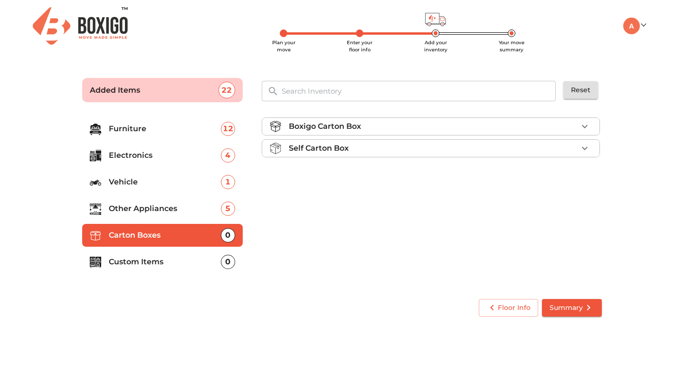
click at [135, 260] on p "Custom Items" at bounding box center [165, 261] width 112 height 11
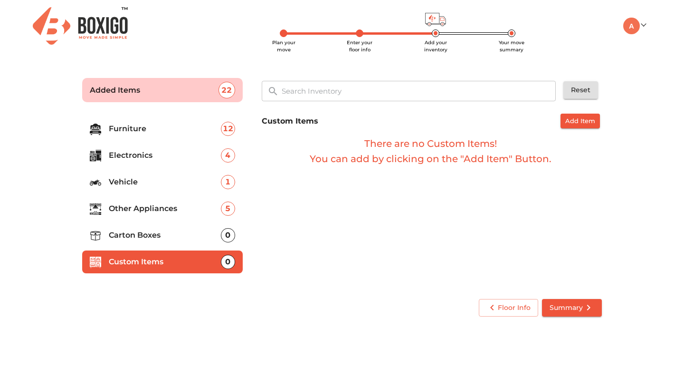
click at [136, 235] on p "Carton Boxes" at bounding box center [165, 235] width 112 height 11
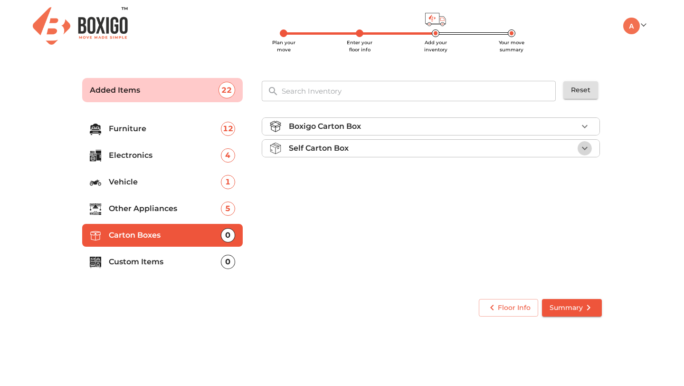
click at [587, 151] on icon "button" at bounding box center [584, 148] width 11 height 11
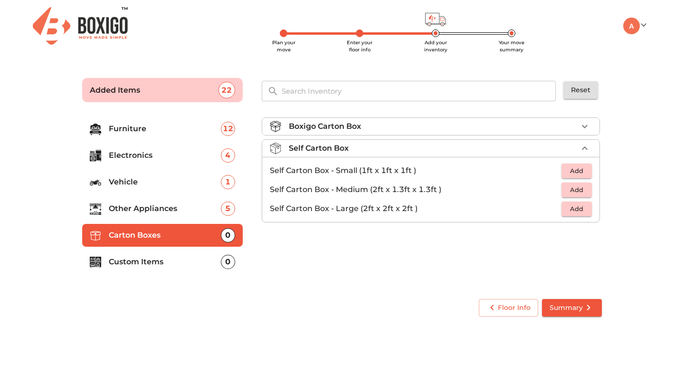
click at [585, 212] on span "Add" at bounding box center [576, 208] width 21 height 11
click at [588, 207] on icon "button" at bounding box center [584, 208] width 11 height 11
click at [567, 303] on span "Summary" at bounding box center [572, 308] width 45 height 12
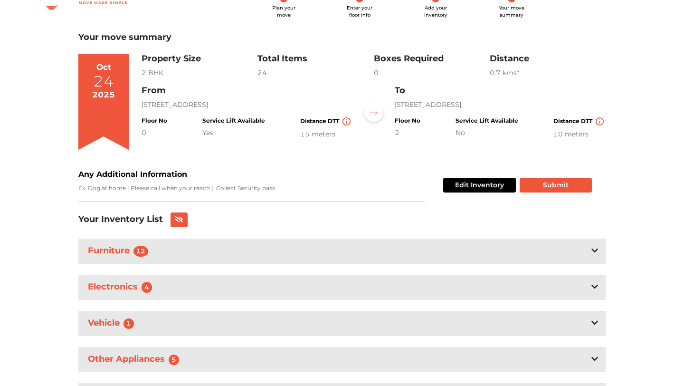
scroll to position [34, 0]
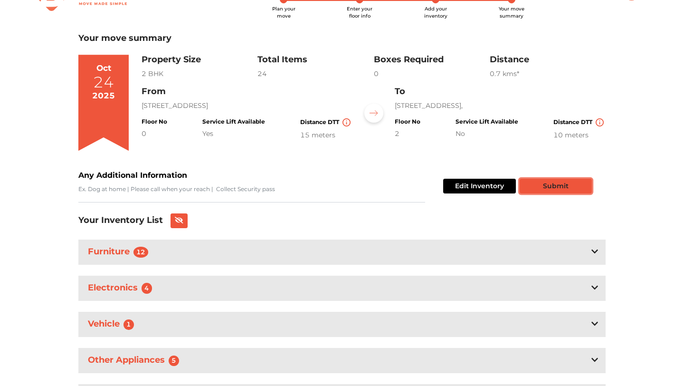
click at [557, 189] on button "Submit" at bounding box center [556, 186] width 72 height 15
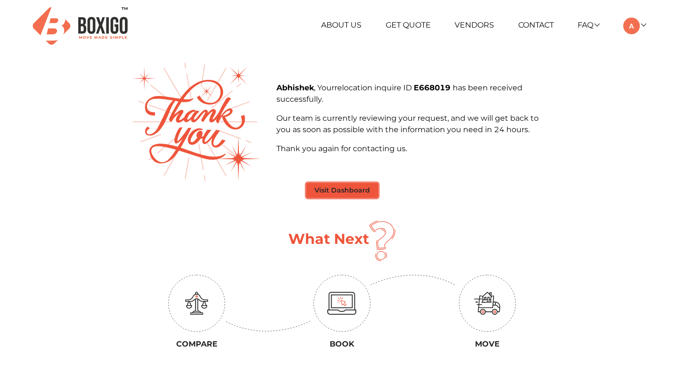
click at [354, 191] on button "Visit Dashboard" at bounding box center [342, 190] width 72 height 15
